Goal: Task Accomplishment & Management: Use online tool/utility

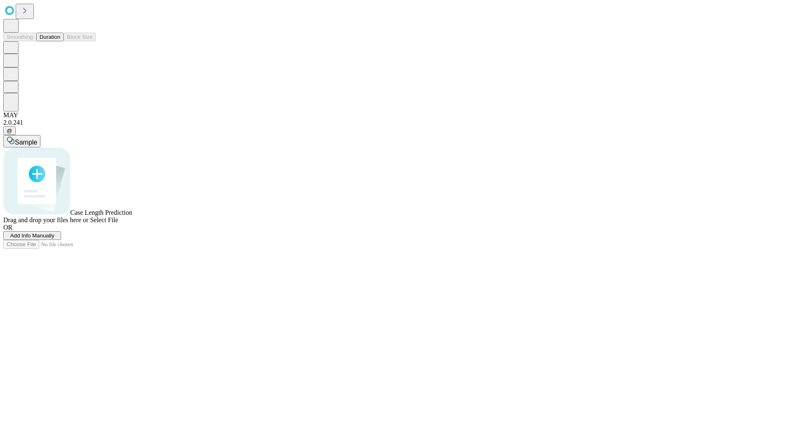
click at [60, 41] on button "Duration" at bounding box center [49, 37] width 27 height 9
click at [55, 239] on span "Add Info Manually" at bounding box center [32, 236] width 44 height 6
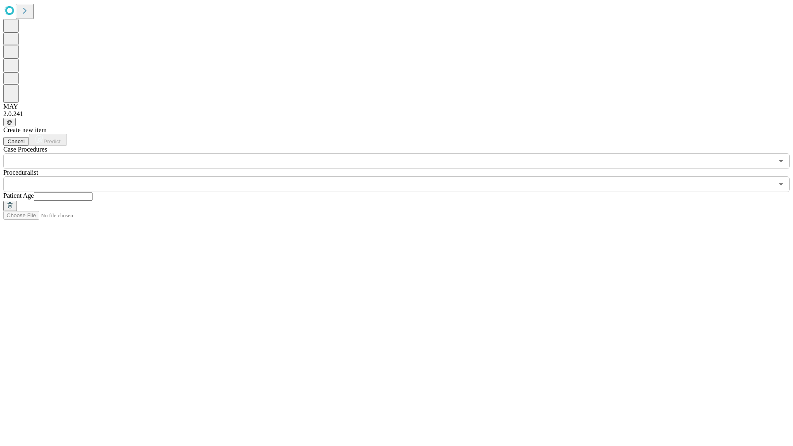
click at [93, 193] on input "text" at bounding box center [63, 197] width 59 height 8
type input "**"
click at [402, 176] on input "text" at bounding box center [388, 184] width 771 height 16
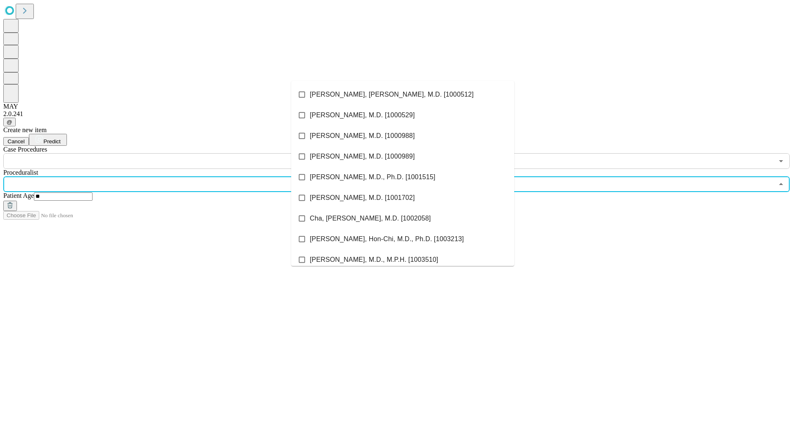
click at [403, 95] on li "[PERSON_NAME], [PERSON_NAME], M.D. [1000512]" at bounding box center [402, 94] width 223 height 21
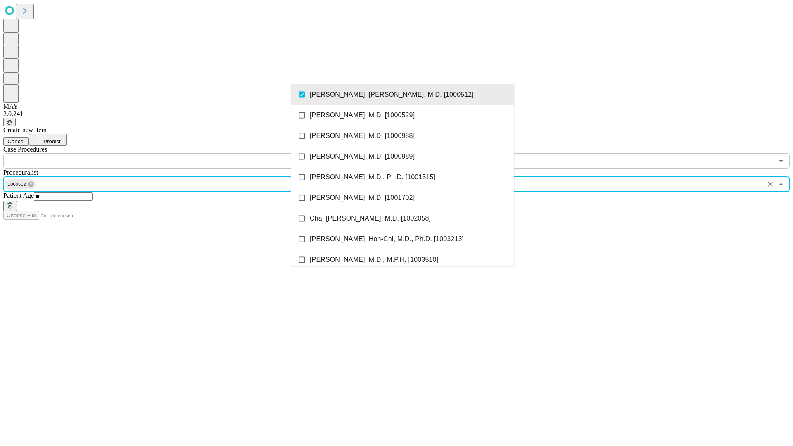
click at [174, 153] on input "text" at bounding box center [388, 161] width 771 height 16
